Goal: Task Accomplishment & Management: Manage account settings

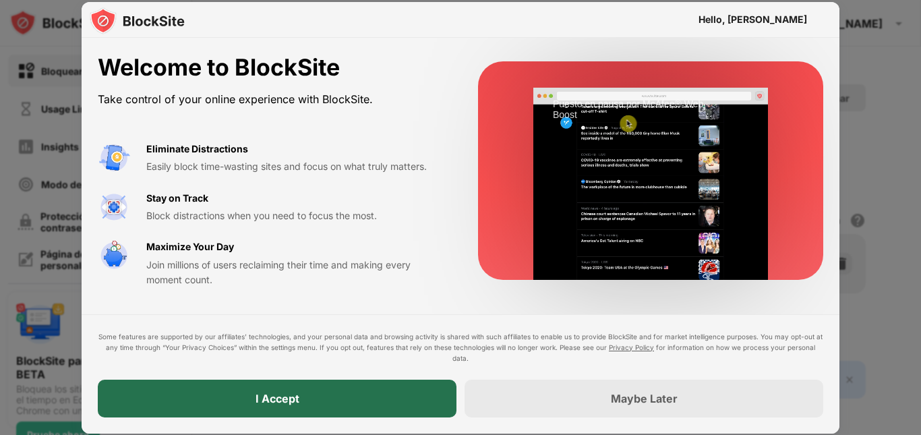
click at [352, 388] on div "I Accept" at bounding box center [277, 399] width 359 height 38
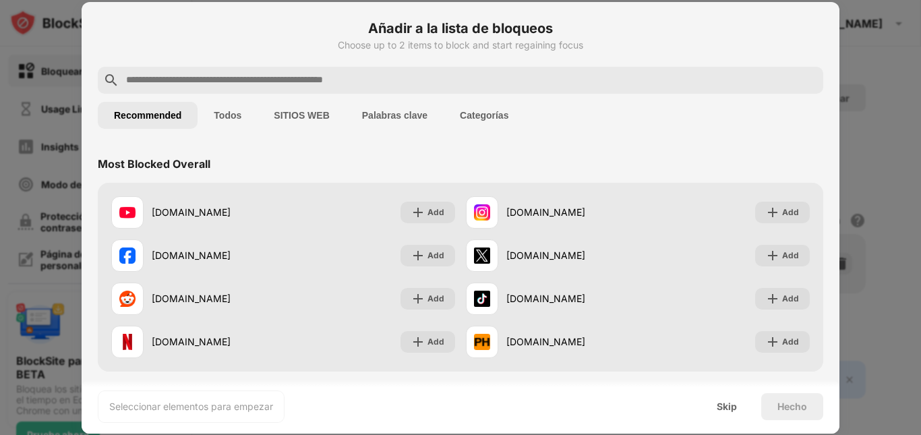
click at [305, 74] on input "text" at bounding box center [471, 80] width 693 height 16
click at [559, 146] on div "Most Blocked Overall" at bounding box center [461, 164] width 726 height 38
click at [412, 55] on div "Añadir a la lista de bloqueos Choose up to 2 items to block and start regaining…" at bounding box center [461, 42] width 726 height 49
click at [403, 80] on input "text" at bounding box center [471, 80] width 693 height 16
paste input "**********"
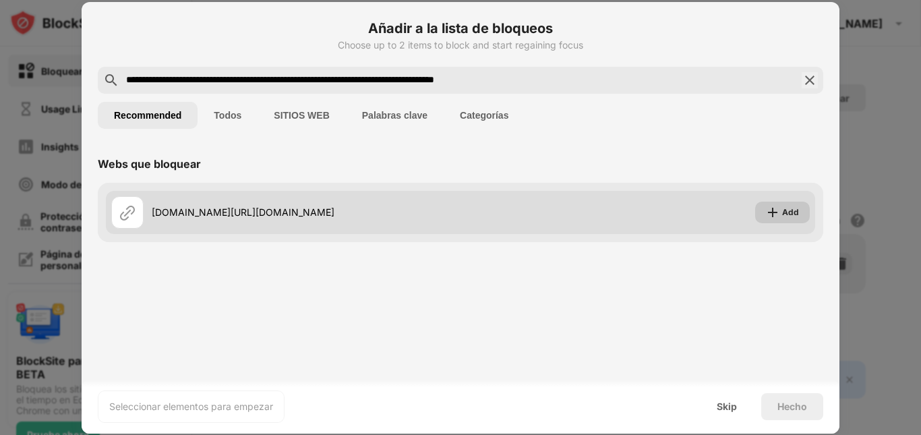
type input "**********"
click at [776, 215] on img at bounding box center [772, 212] width 13 height 13
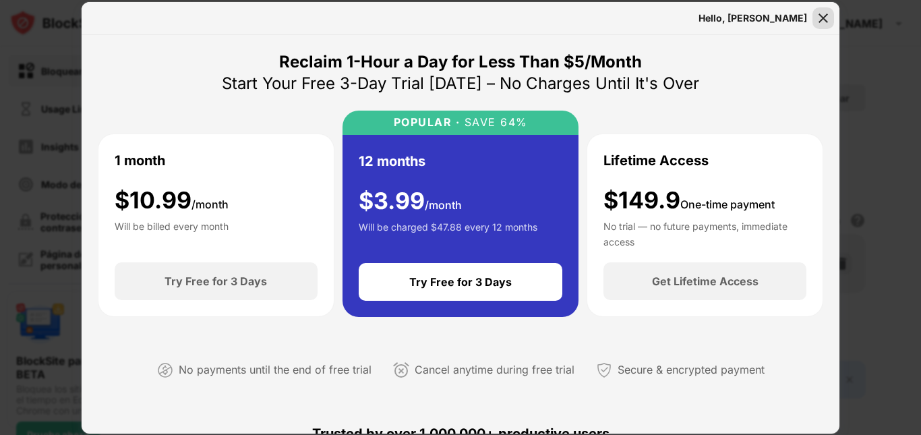
click at [824, 21] on img at bounding box center [823, 17] width 13 height 13
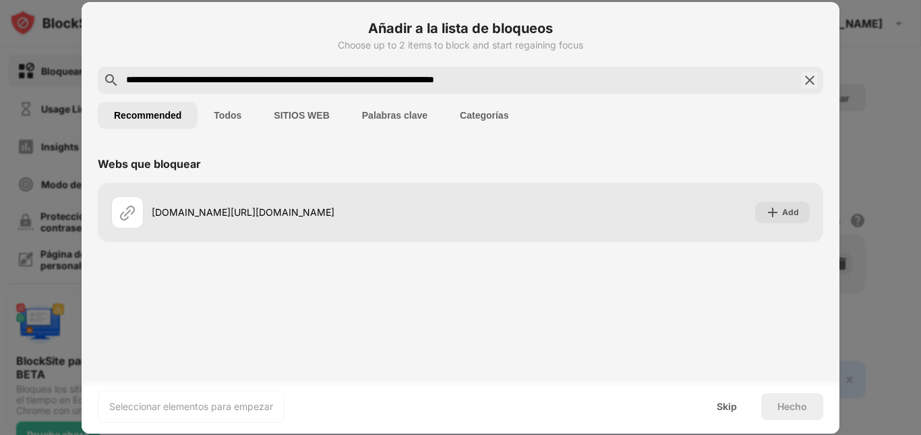
click at [805, 80] on img at bounding box center [810, 80] width 16 height 16
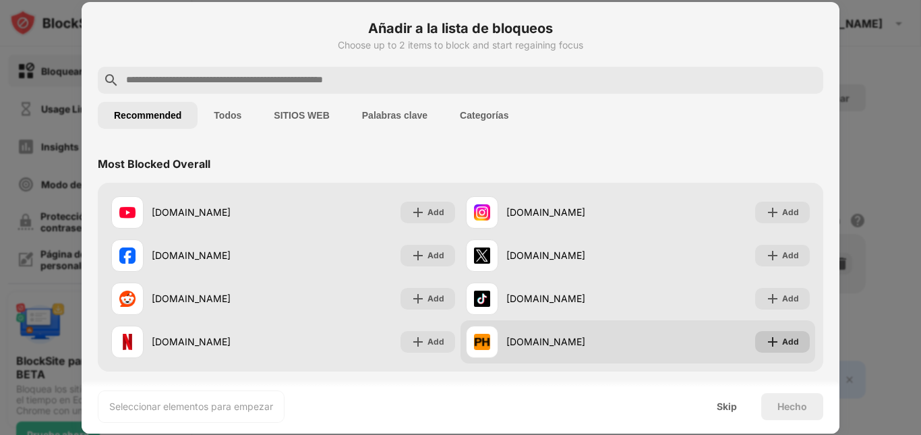
click at [783, 342] on div "Add" at bounding box center [791, 341] width 17 height 13
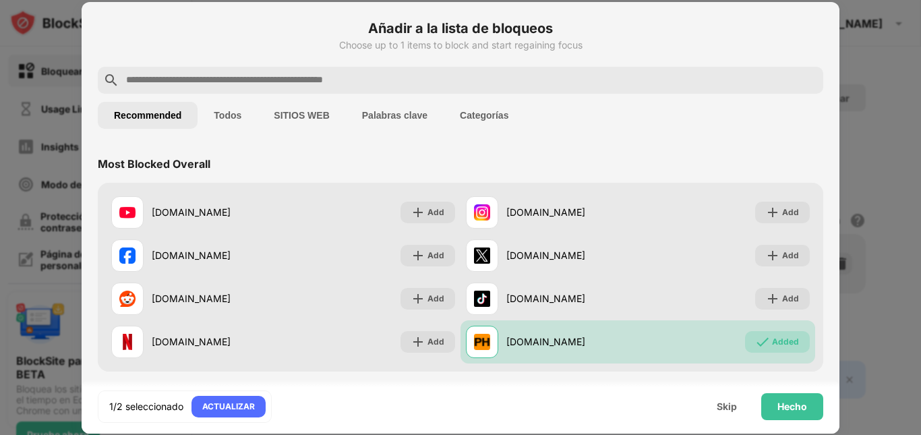
click at [510, 76] on input "text" at bounding box center [471, 80] width 693 height 16
paste input "**********"
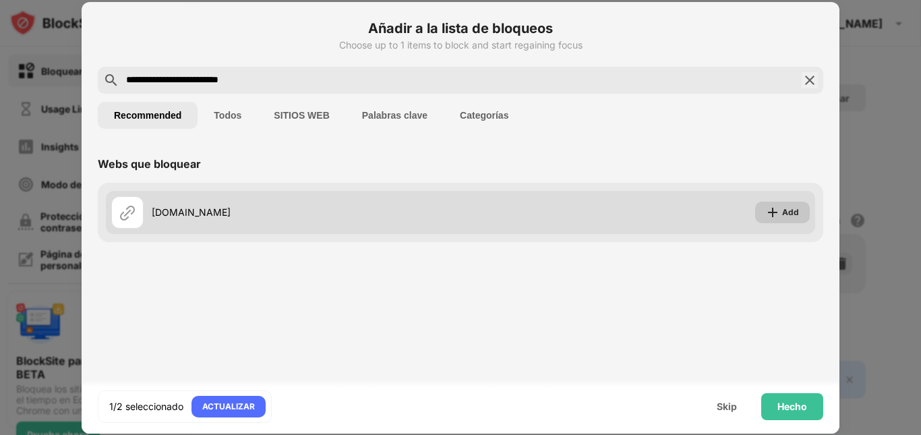
type input "**********"
click at [786, 213] on div "Add" at bounding box center [791, 212] width 17 height 13
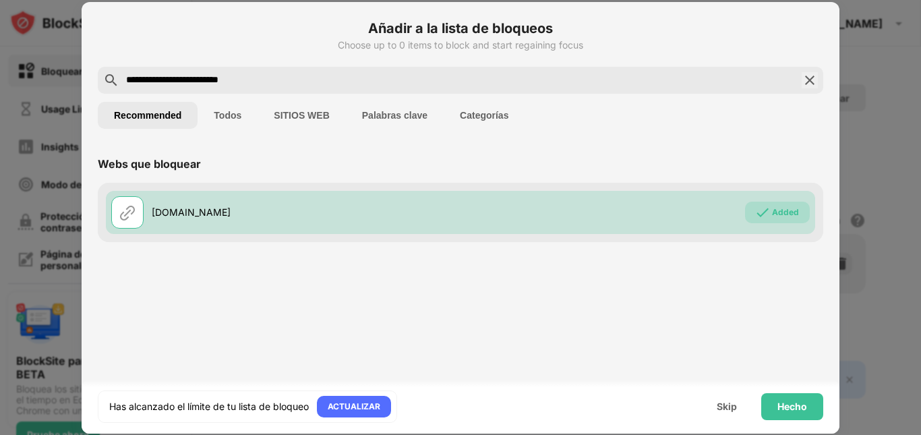
click at [808, 76] on img at bounding box center [810, 80] width 16 height 16
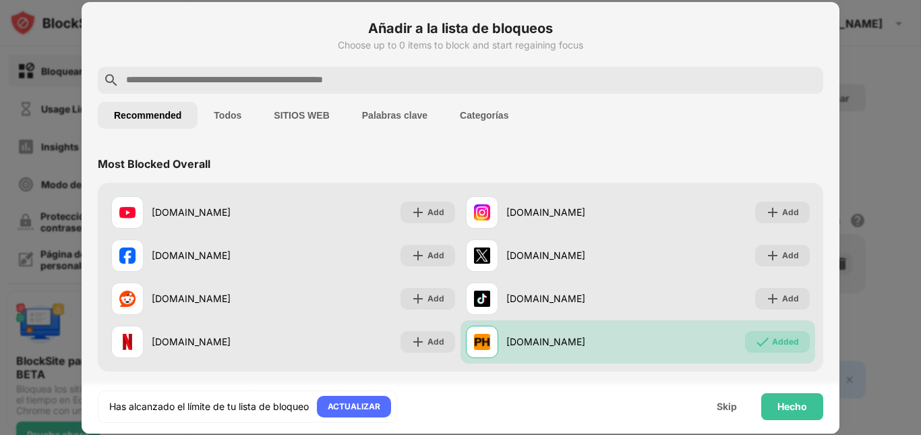
click at [886, 63] on div at bounding box center [460, 217] width 921 height 435
click at [308, 111] on button "SITIOS WEB" at bounding box center [302, 115] width 88 height 27
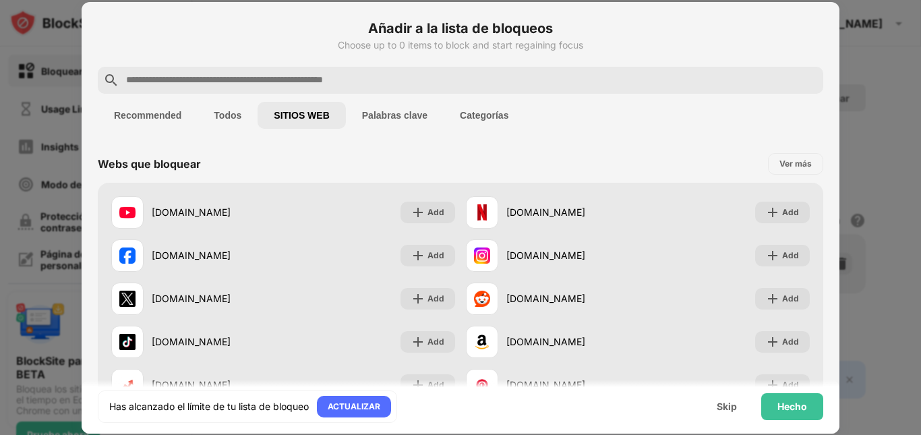
click at [411, 125] on button "Palabras clave" at bounding box center [395, 115] width 98 height 27
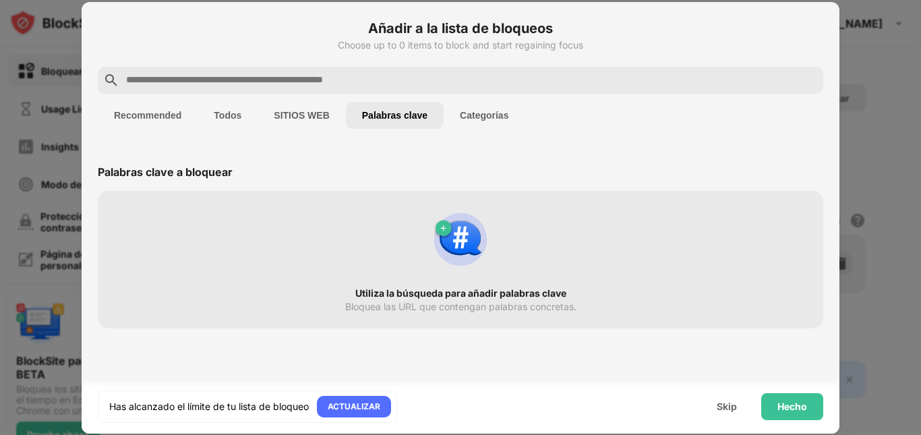
click at [481, 112] on button "Categorías" at bounding box center [484, 115] width 81 height 27
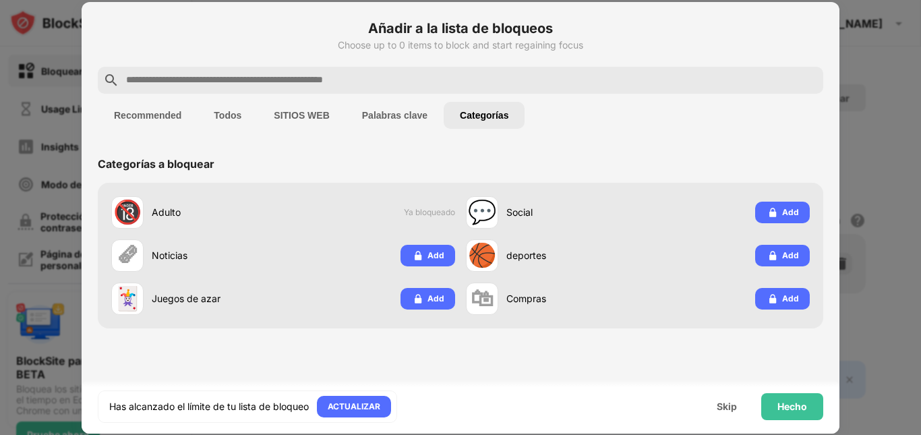
click at [235, 102] on button "Todos" at bounding box center [228, 115] width 60 height 27
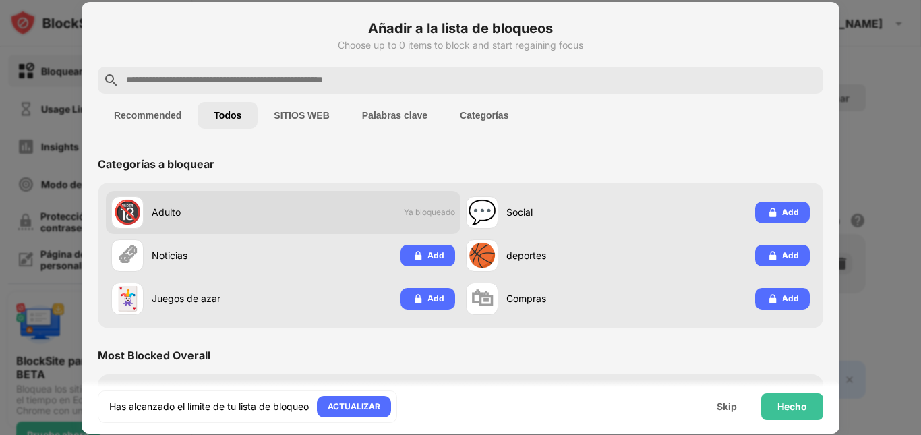
click at [392, 208] on div "🔞 Adulto Ya bloqueado" at bounding box center [283, 212] width 355 height 43
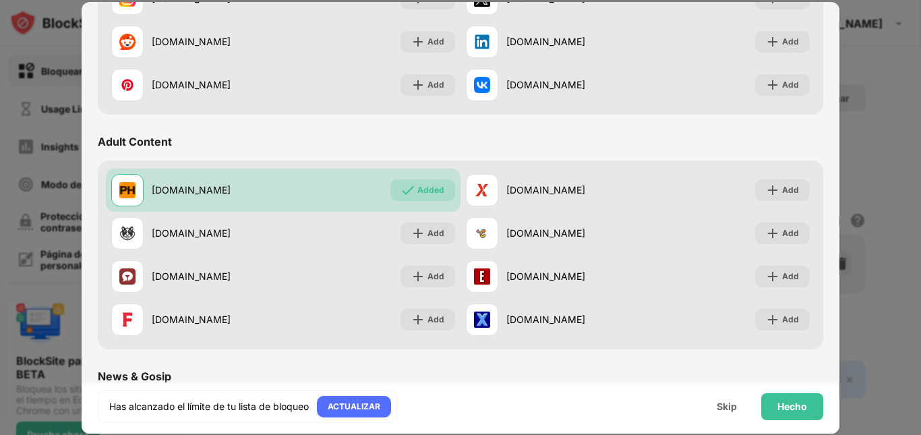
scroll to position [681, 0]
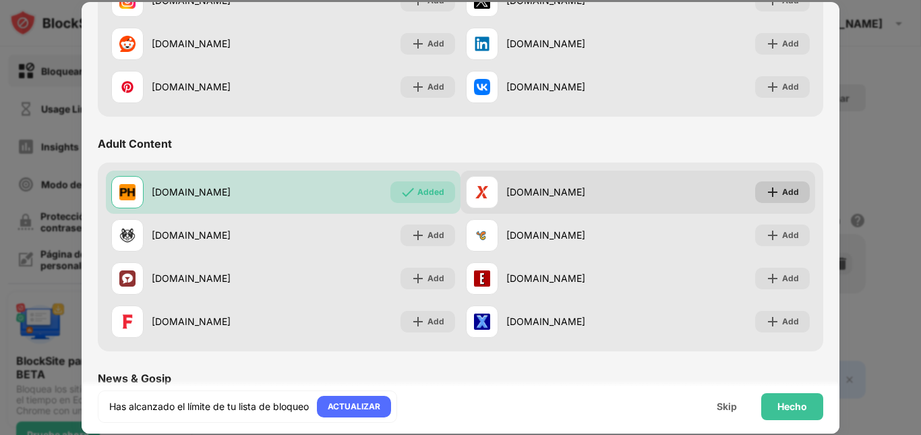
click at [770, 192] on img at bounding box center [772, 192] width 13 height 13
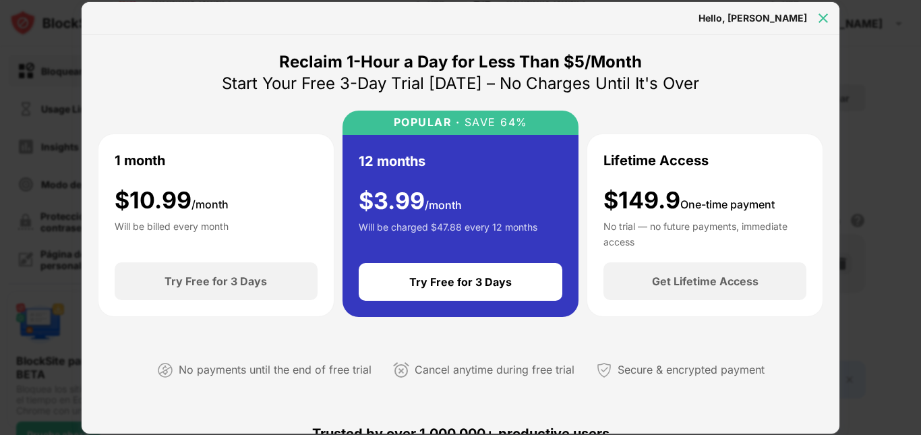
click at [827, 9] on div at bounding box center [824, 18] width 22 height 22
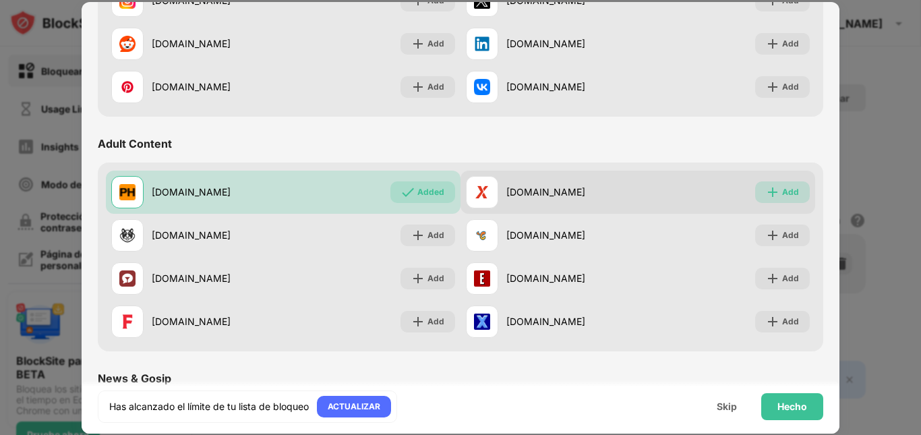
click at [786, 195] on div "Add" at bounding box center [791, 192] width 17 height 13
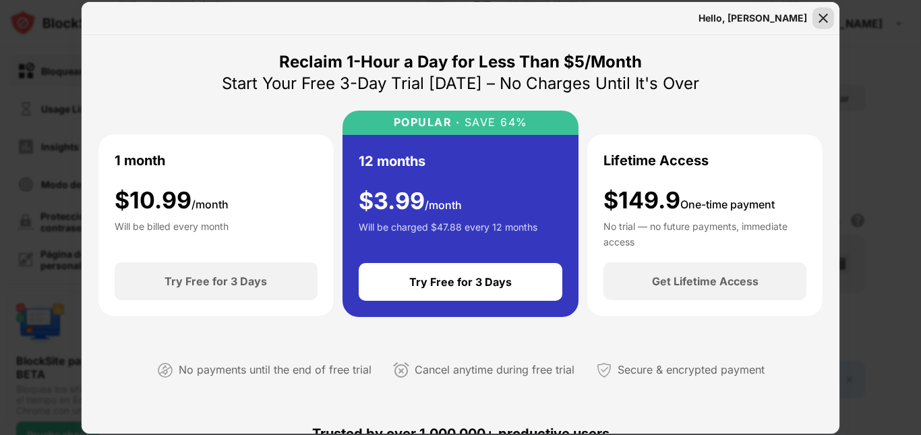
click at [818, 21] on img at bounding box center [823, 17] width 13 height 13
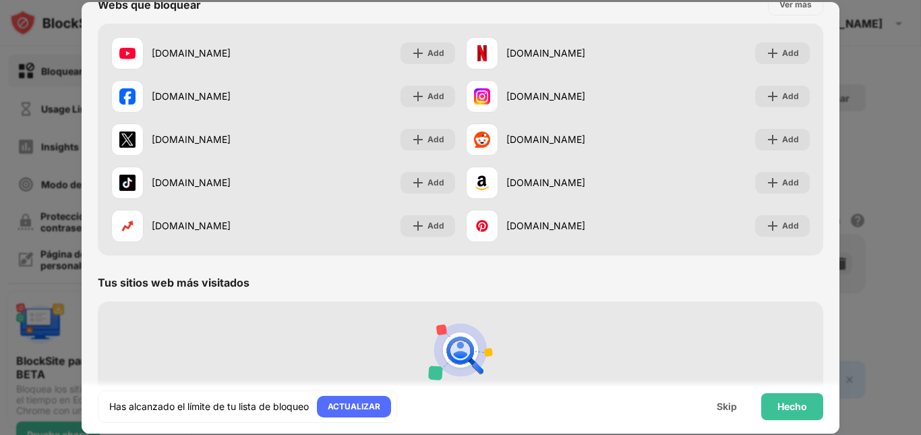
scroll to position [1981, 0]
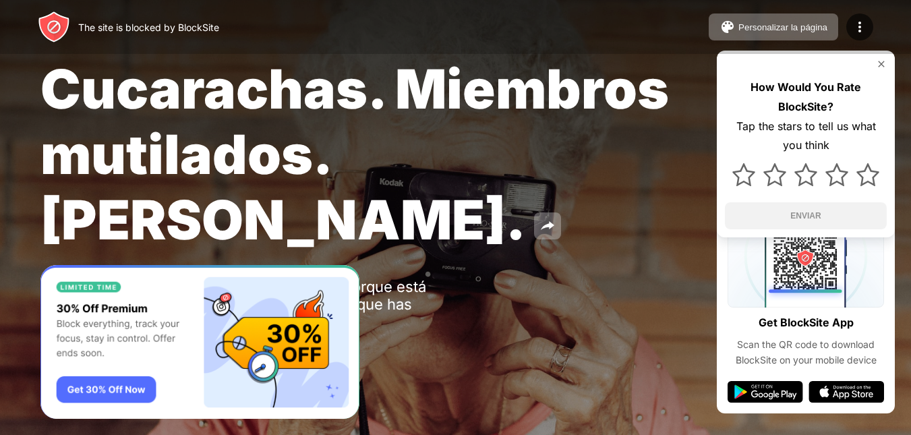
scroll to position [26, 0]
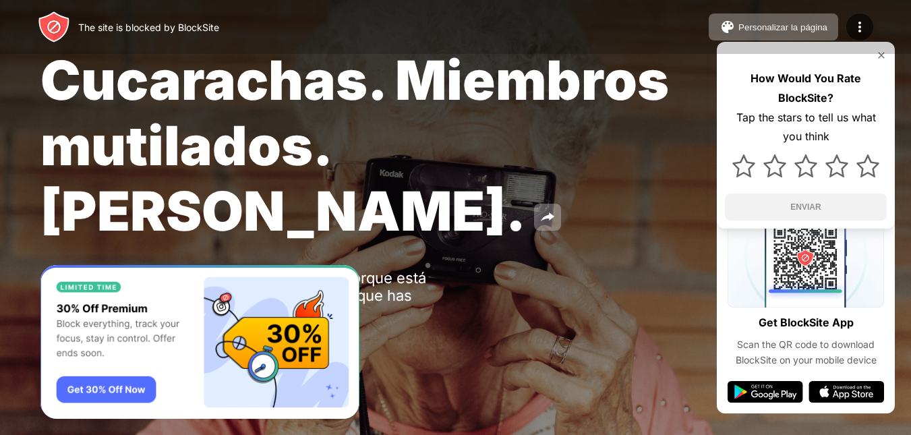
click at [881, 58] on img at bounding box center [881, 55] width 11 height 11
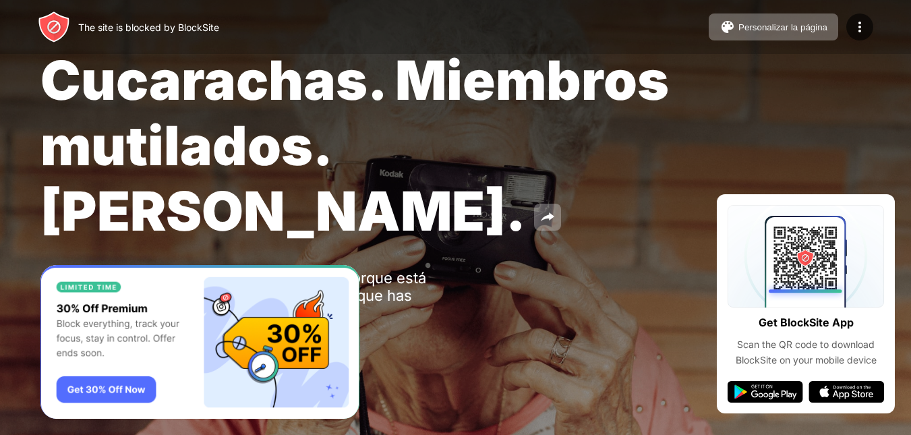
scroll to position [0, 0]
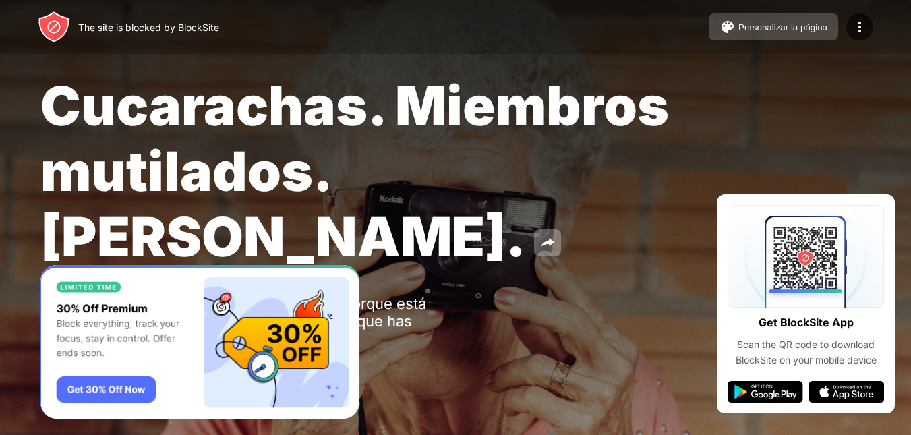
click at [823, 22] on div "Personalizar la página" at bounding box center [783, 27] width 89 height 10
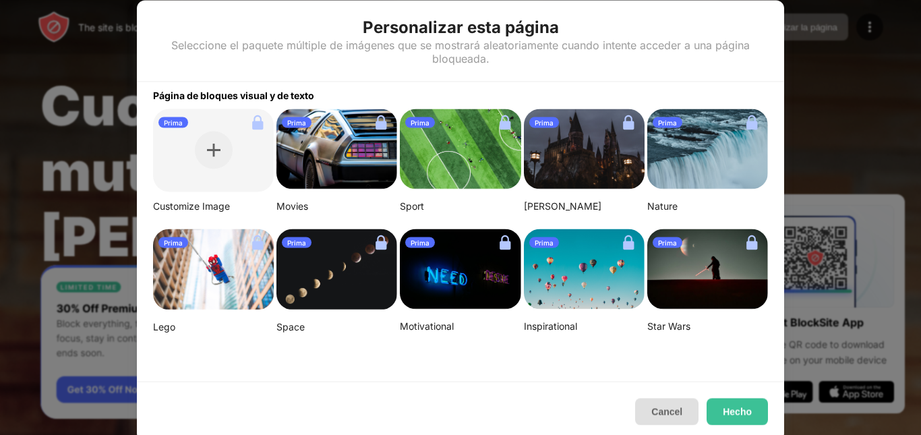
click at [678, 405] on button "Cancel" at bounding box center [666, 411] width 63 height 27
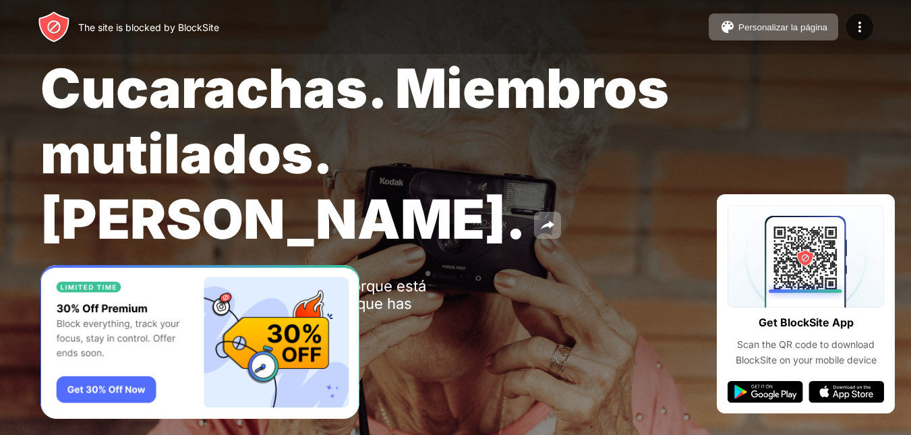
scroll to position [26, 0]
